Goal: Transaction & Acquisition: Download file/media

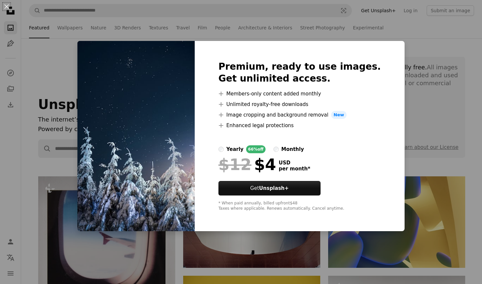
scroll to position [1748, 0]
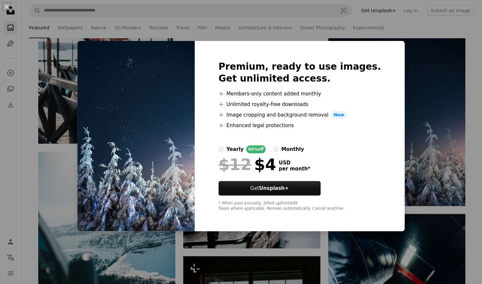
click at [439, 181] on div "An X shape Premium, ready to use images. Get unlimited access. A plus sign Memb…" at bounding box center [241, 142] width 482 height 284
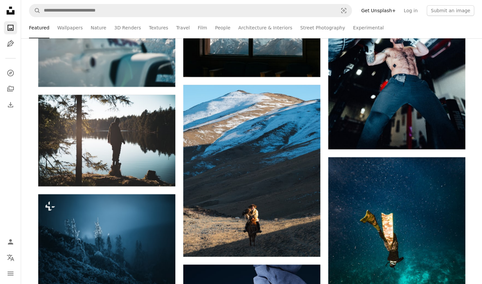
scroll to position [2033, 0]
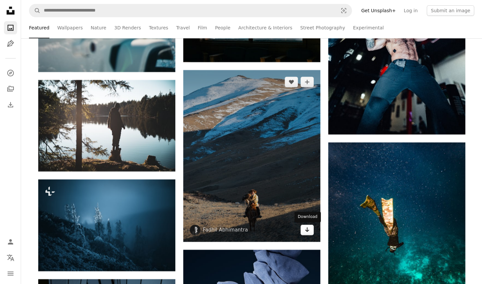
click at [309, 228] on icon "Arrow pointing down" at bounding box center [307, 229] width 5 height 8
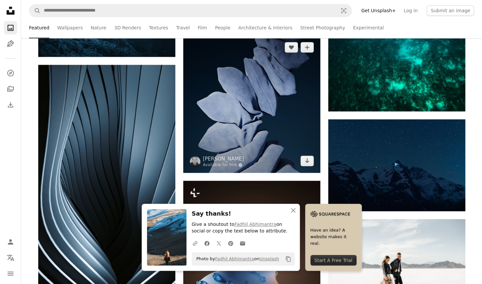
scroll to position [2216, 0]
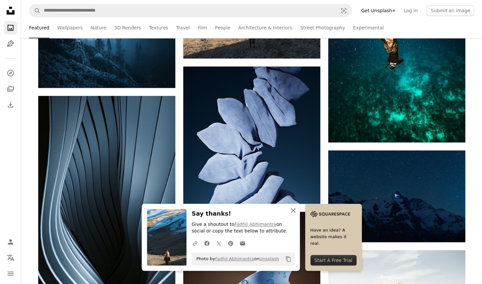
click at [297, 211] on icon "An X shape" at bounding box center [293, 210] width 8 height 8
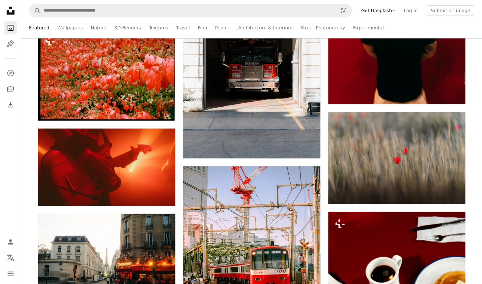
scroll to position [3239, 0]
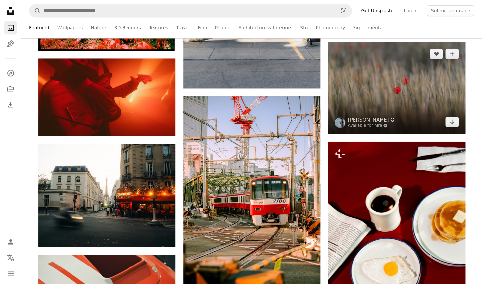
click at [415, 85] on img at bounding box center [396, 88] width 137 height 92
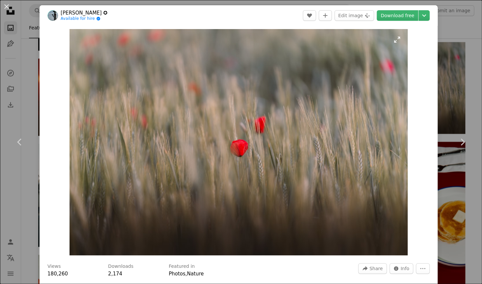
click at [389, 210] on img "Zoom in on this image" at bounding box center [239, 142] width 339 height 226
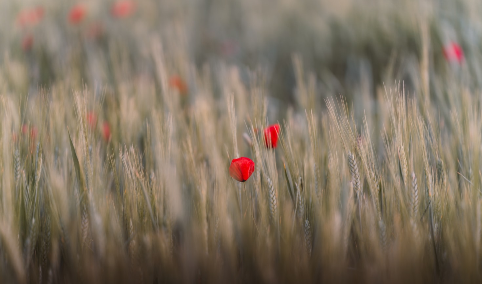
scroll to position [19, 0]
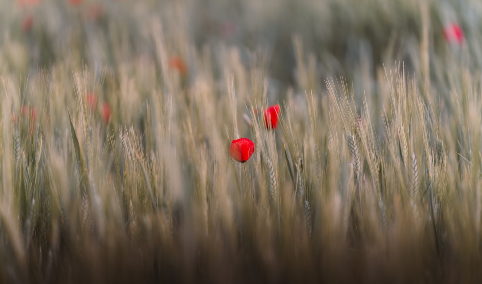
click at [389, 210] on img "Zoom out on this image" at bounding box center [241, 142] width 483 height 322
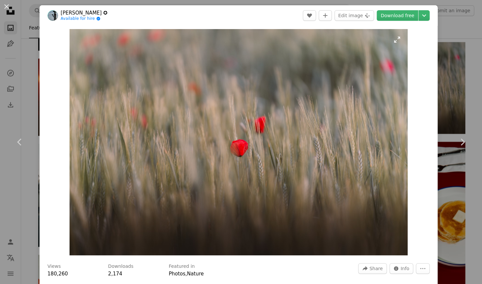
click at [389, 210] on img "Zoom in on this image" at bounding box center [239, 142] width 339 height 226
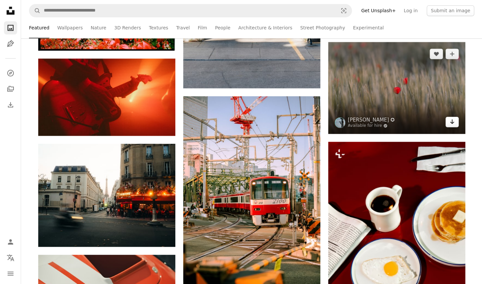
click at [452, 122] on icon "Download" at bounding box center [452, 121] width 4 height 5
